Goal: Task Accomplishment & Management: Manage account settings

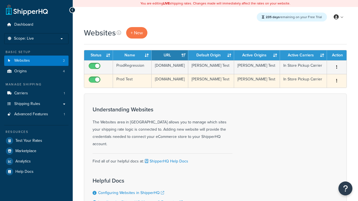
click at [95, 83] on input "checkbox" at bounding box center [95, 81] width 15 height 7
checkbox input "false"
click at [95, 83] on input "checkbox" at bounding box center [95, 81] width 15 height 7
checkbox input "true"
